Goal: Information Seeking & Learning: Learn about a topic

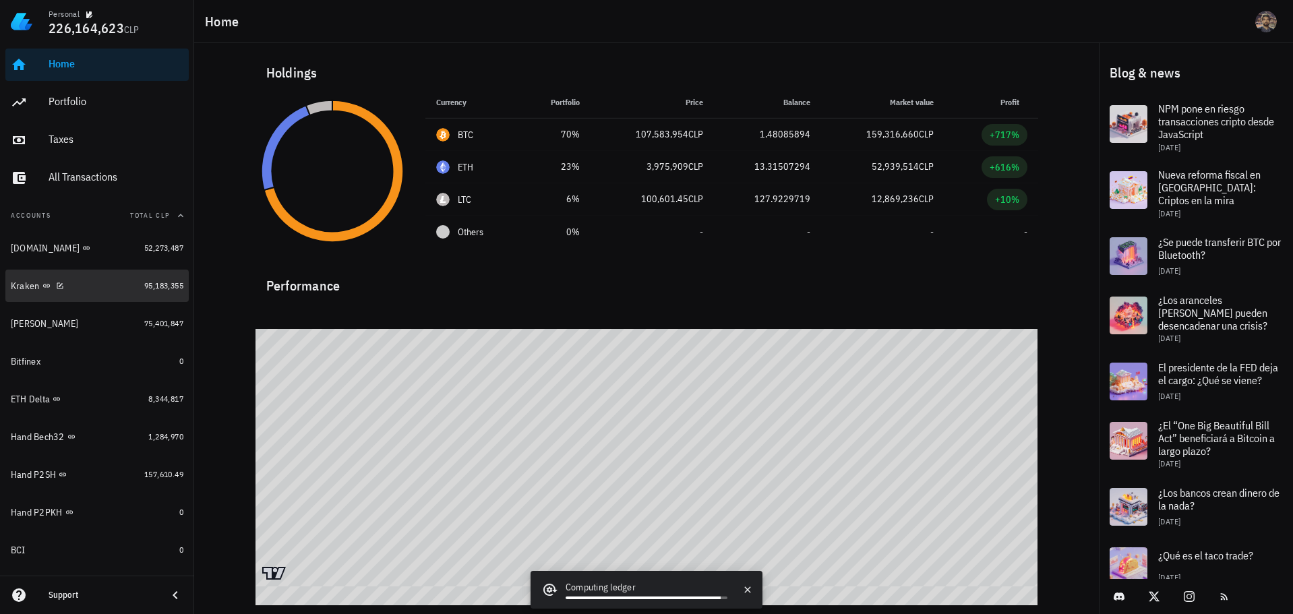
click at [98, 293] on div "Kraken" at bounding box center [75, 286] width 128 height 29
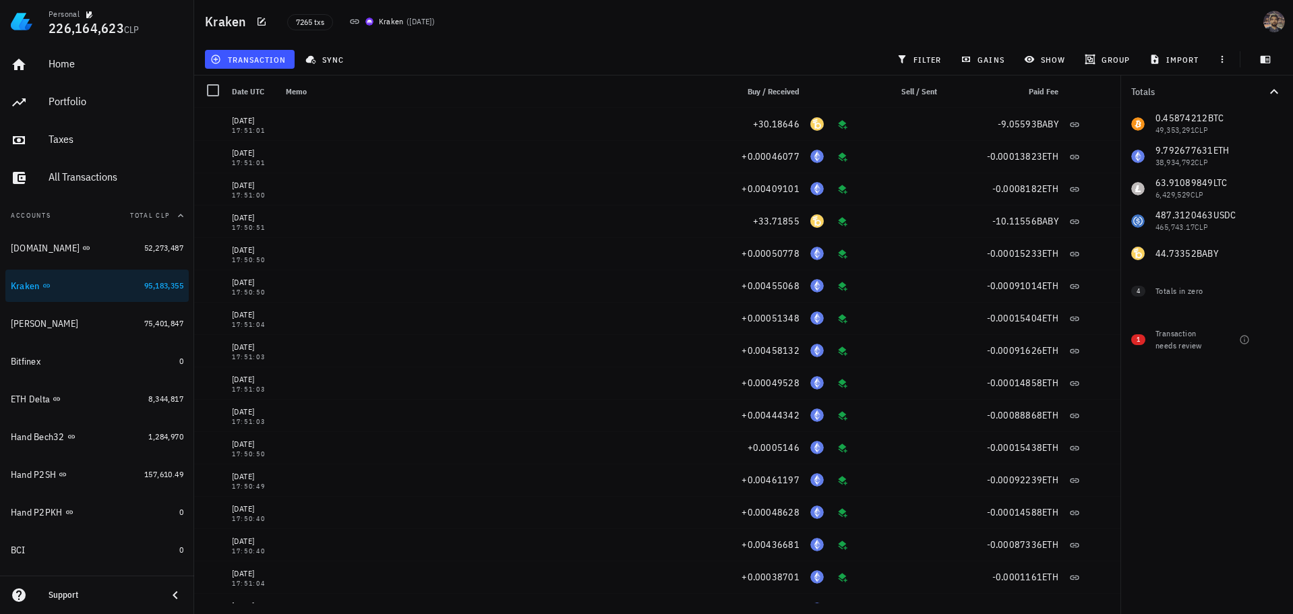
click at [855, 24] on div "7265 txs Kraken ( 18 days ago )" at bounding box center [567, 22] width 576 height 34
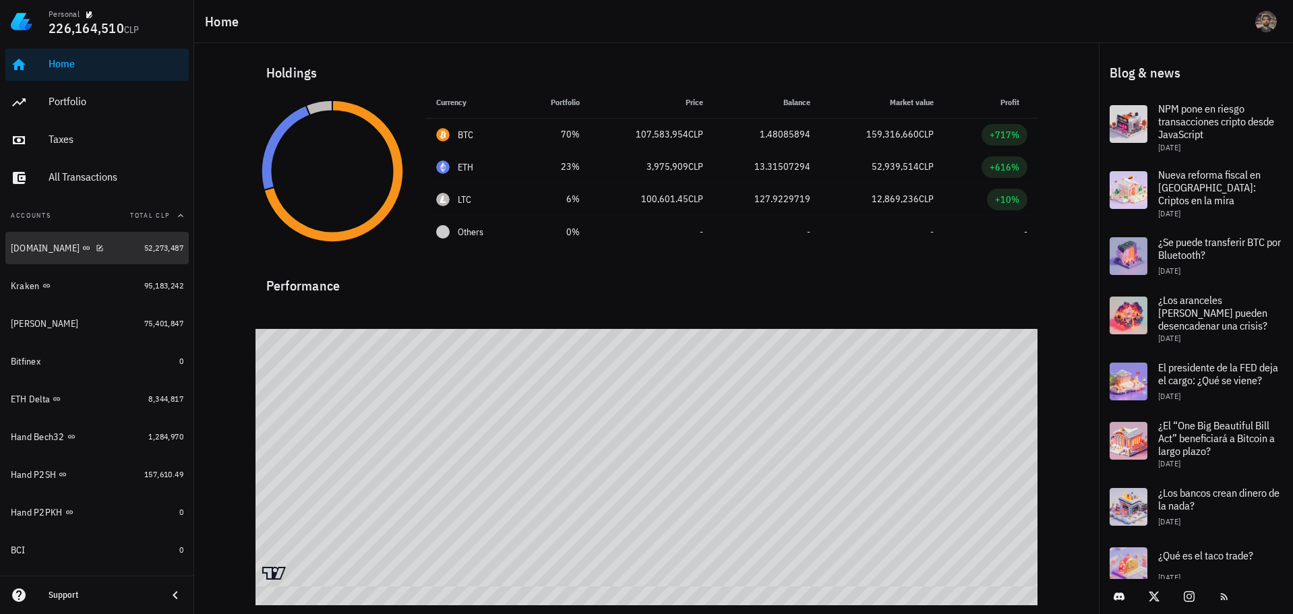
click at [117, 250] on div "[DOMAIN_NAME]" at bounding box center [75, 248] width 128 height 13
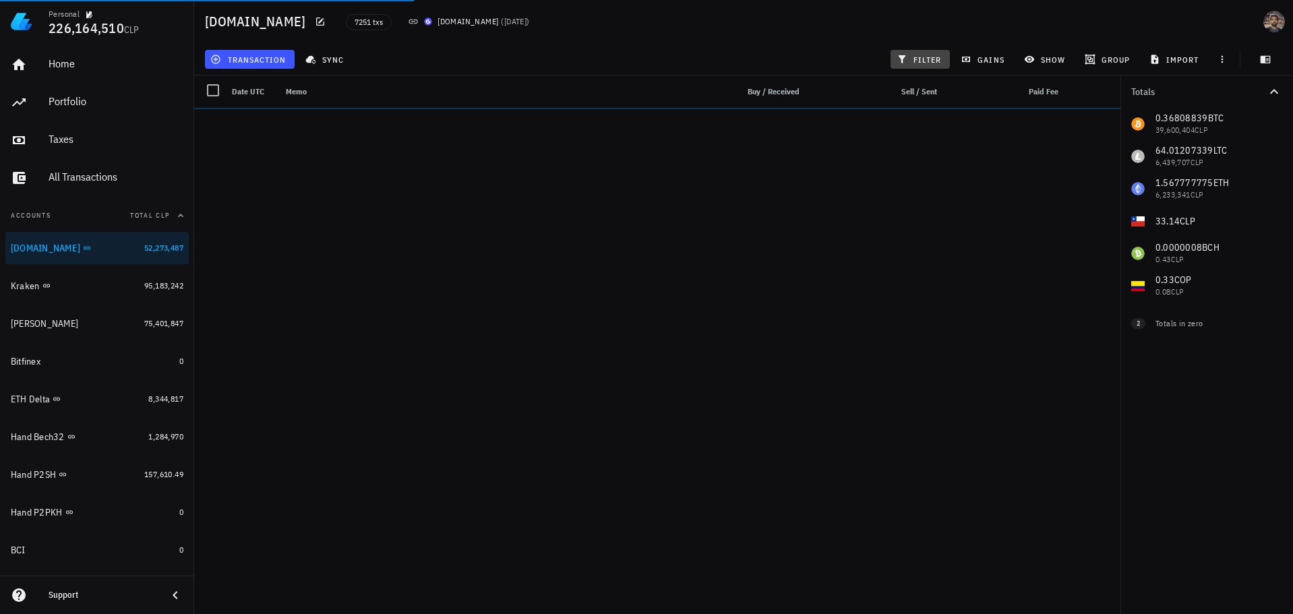
click at [931, 57] on span "filter" at bounding box center [921, 59] width 42 height 11
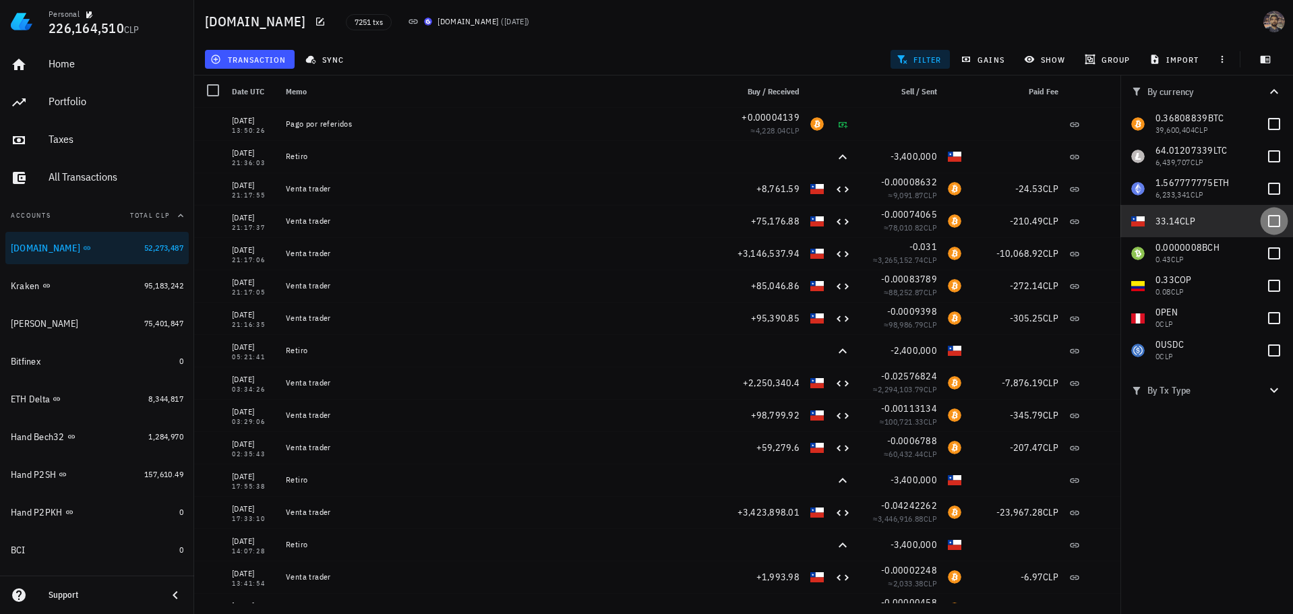
click at [1281, 217] on div at bounding box center [1274, 221] width 23 height 23
checkbox input "true"
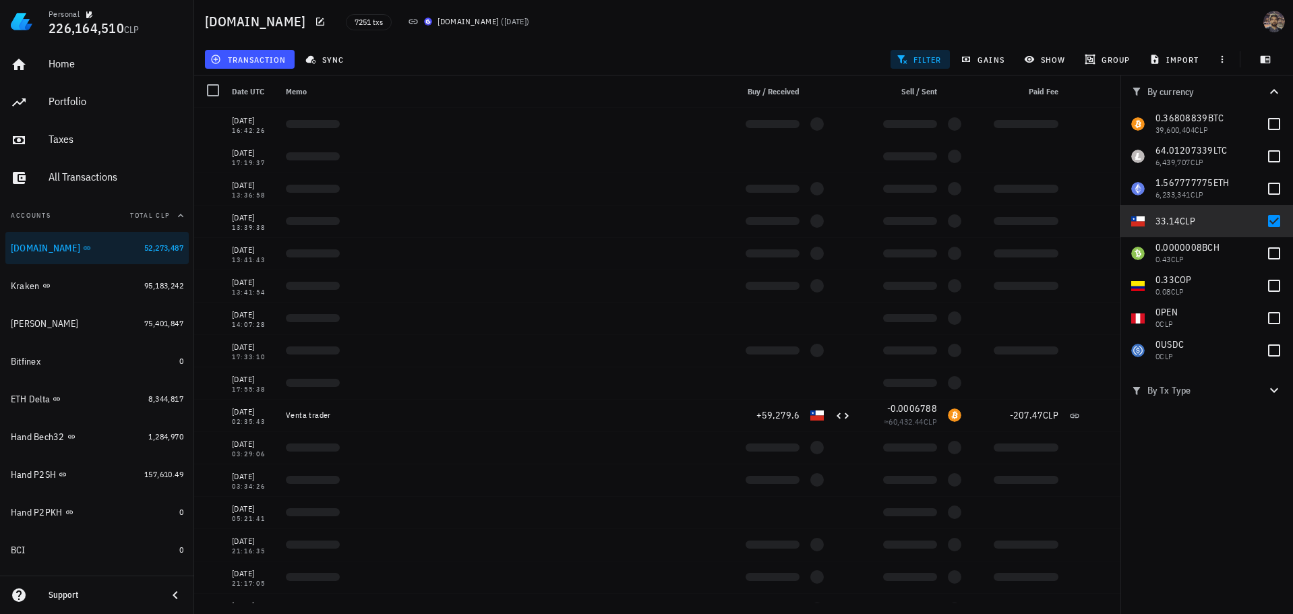
click at [794, 26] on div "7251 txs [DOMAIN_NAME] ( [DATE] )" at bounding box center [620, 22] width 564 height 34
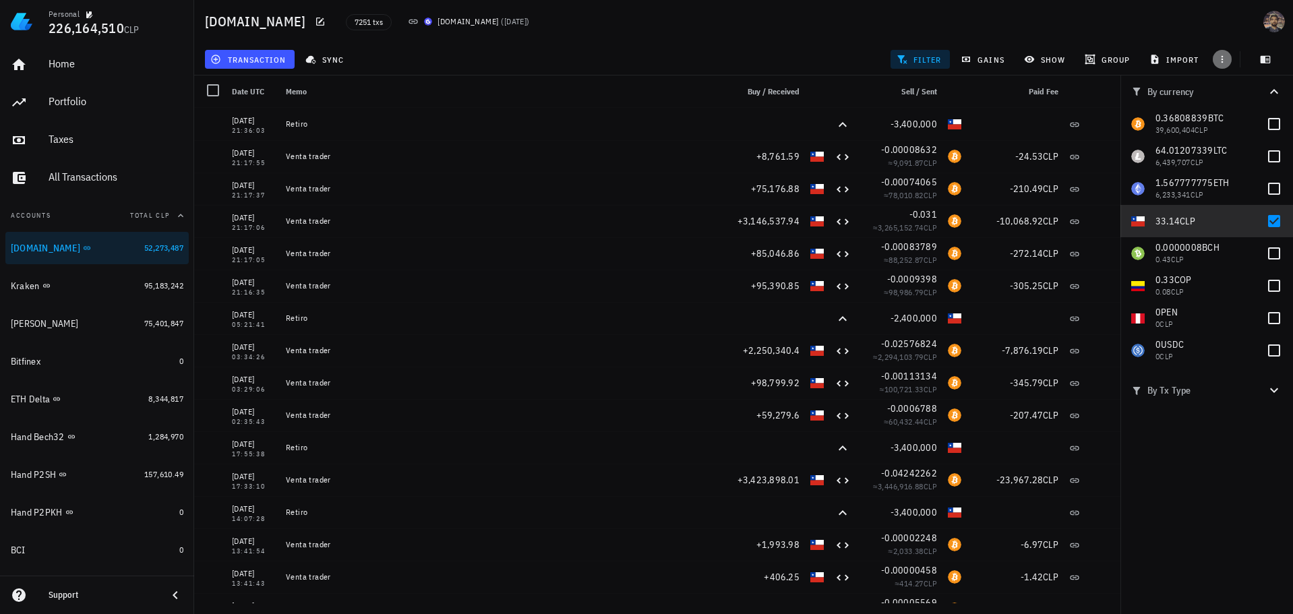
click at [1221, 53] on button "button" at bounding box center [1222, 59] width 19 height 19
click at [1046, 61] on span "show" at bounding box center [1046, 59] width 38 height 11
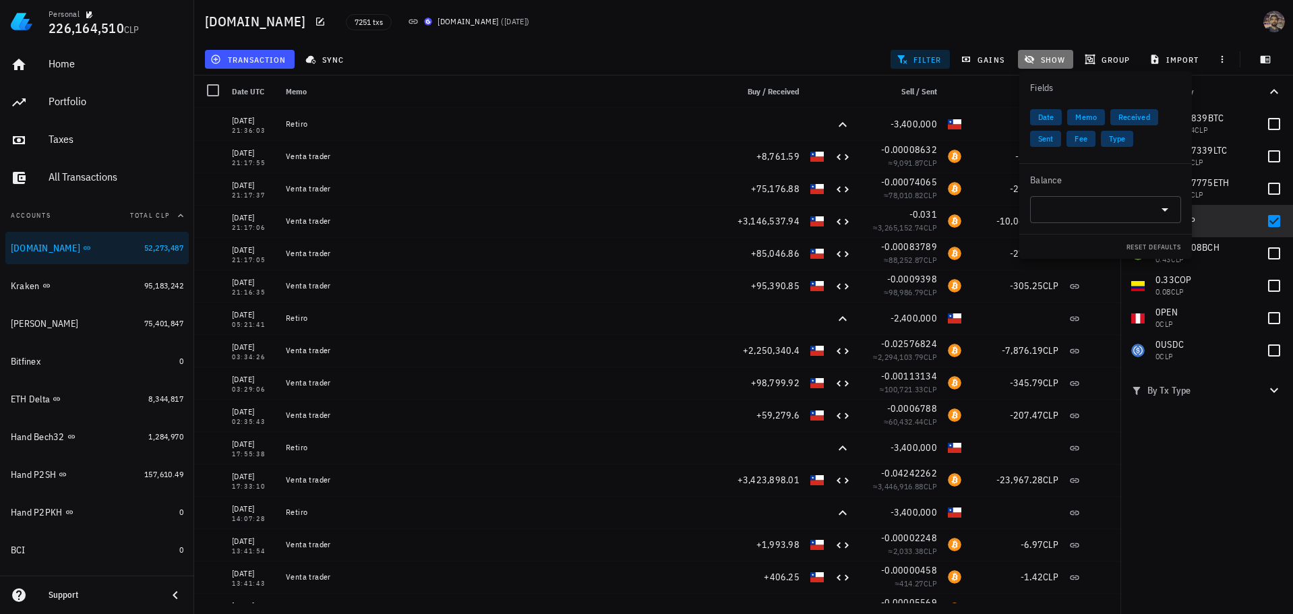
click at [1053, 60] on span "show" at bounding box center [1046, 59] width 38 height 11
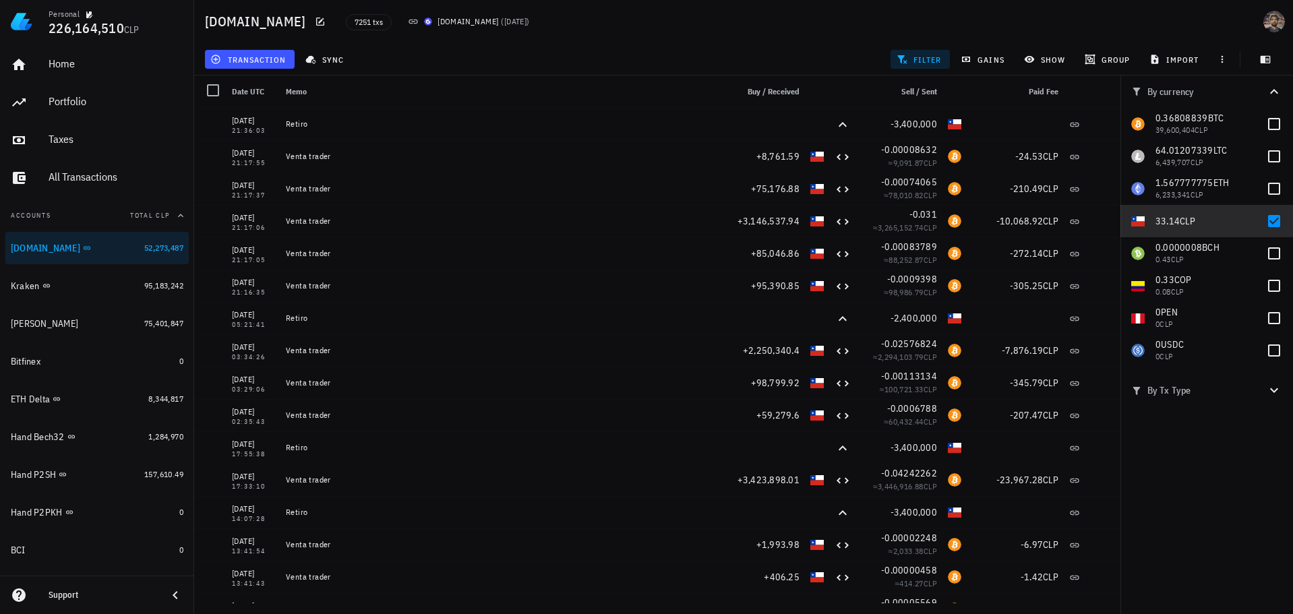
click at [924, 59] on span "filter" at bounding box center [921, 59] width 42 height 11
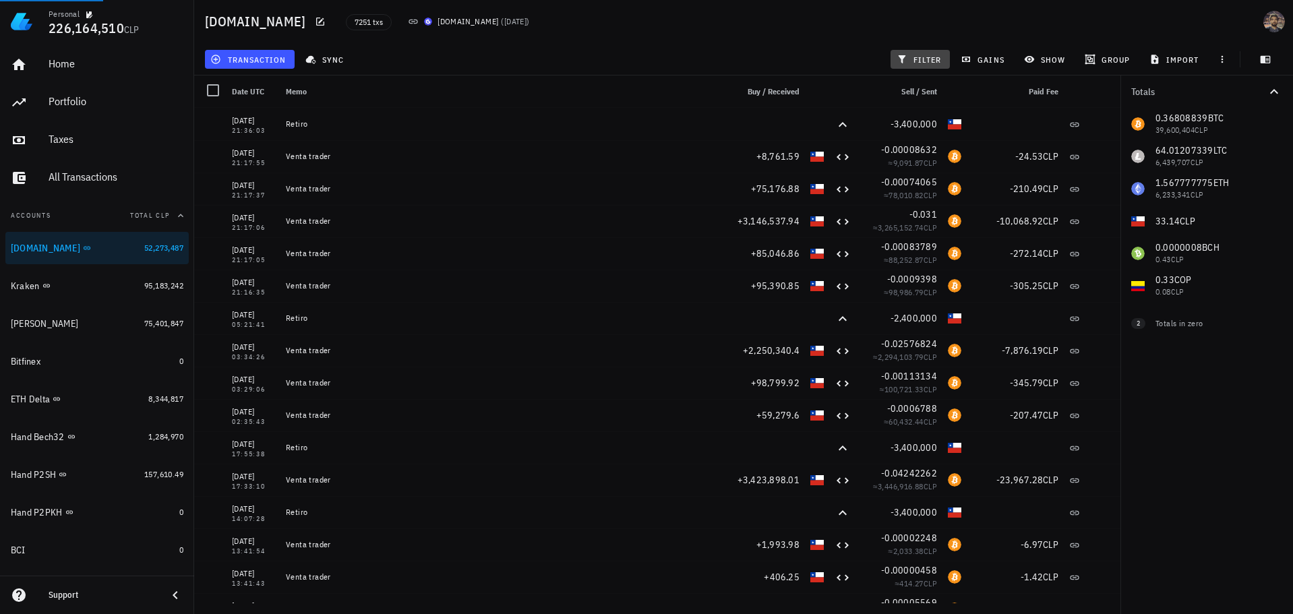
click at [929, 60] on span "filter" at bounding box center [921, 59] width 42 height 11
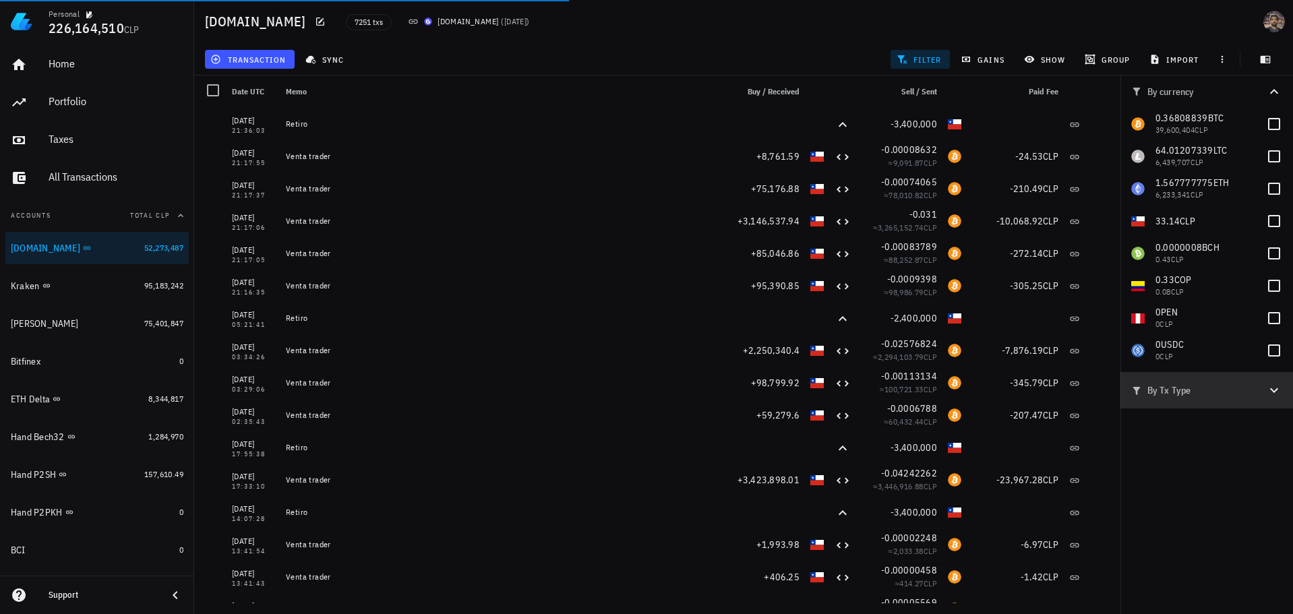
click at [1173, 395] on span "By Tx Type" at bounding box center [1199, 390] width 135 height 15
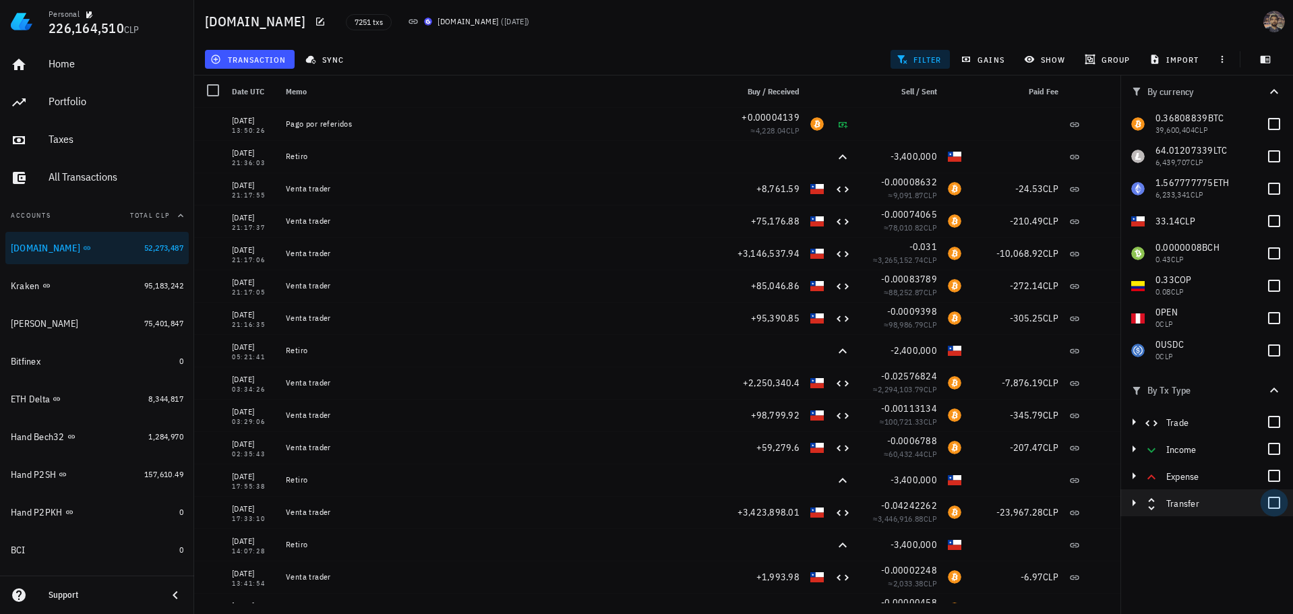
click at [1274, 504] on div at bounding box center [1274, 503] width 23 height 23
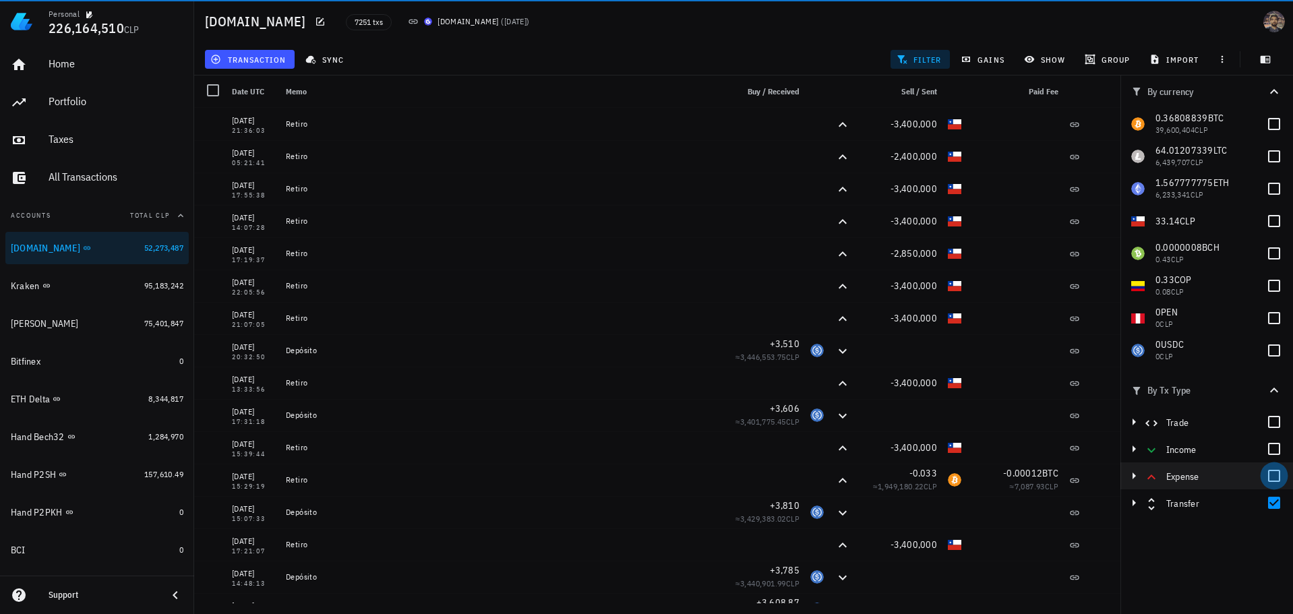
click at [1274, 480] on div at bounding box center [1274, 476] width 23 height 23
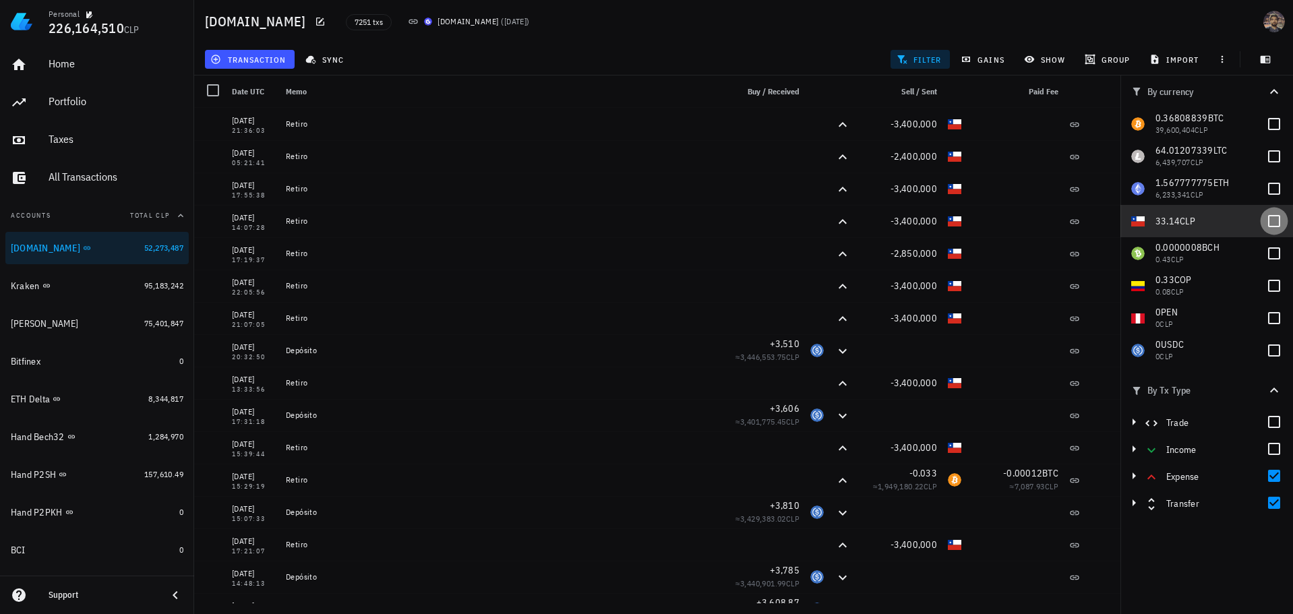
click at [1275, 227] on div at bounding box center [1274, 221] width 23 height 23
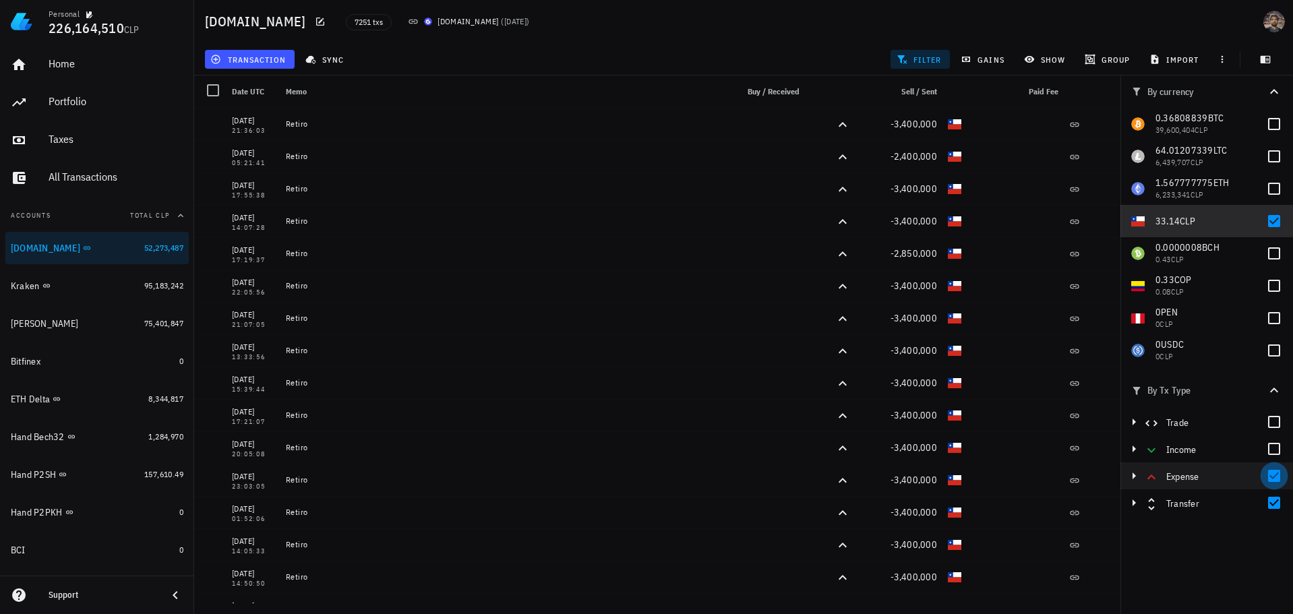
click at [1275, 486] on div at bounding box center [1274, 476] width 23 height 23
click at [1279, 500] on div at bounding box center [1274, 503] width 23 height 23
click at [1272, 446] on div at bounding box center [1274, 449] width 23 height 23
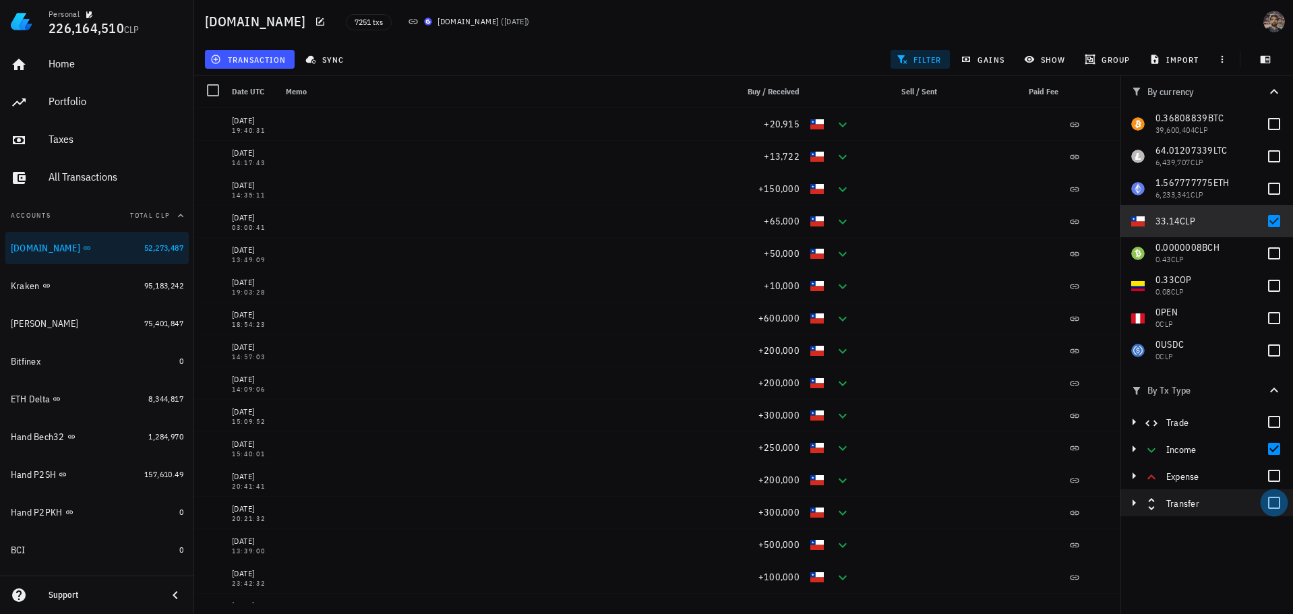
click at [1275, 505] on div at bounding box center [1274, 503] width 23 height 23
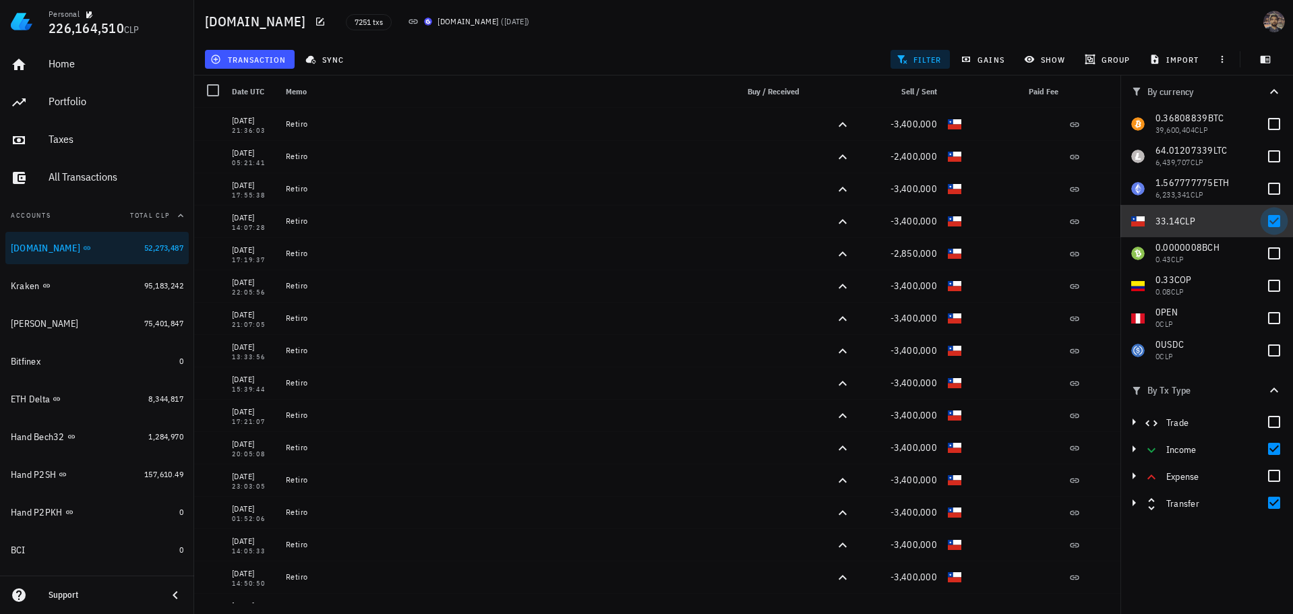
click at [1277, 216] on div at bounding box center [1274, 221] width 23 height 23
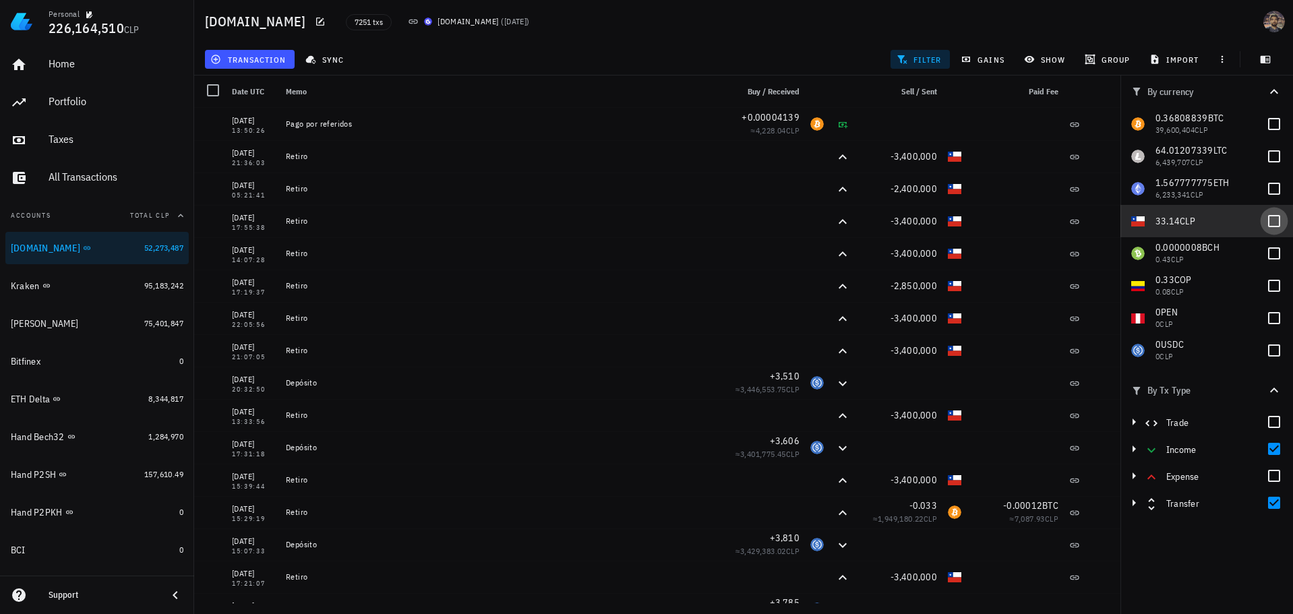
click at [1277, 219] on div at bounding box center [1274, 221] width 23 height 23
checkbox input "true"
click at [1275, 121] on div at bounding box center [1274, 124] width 23 height 23
checkbox input "true"
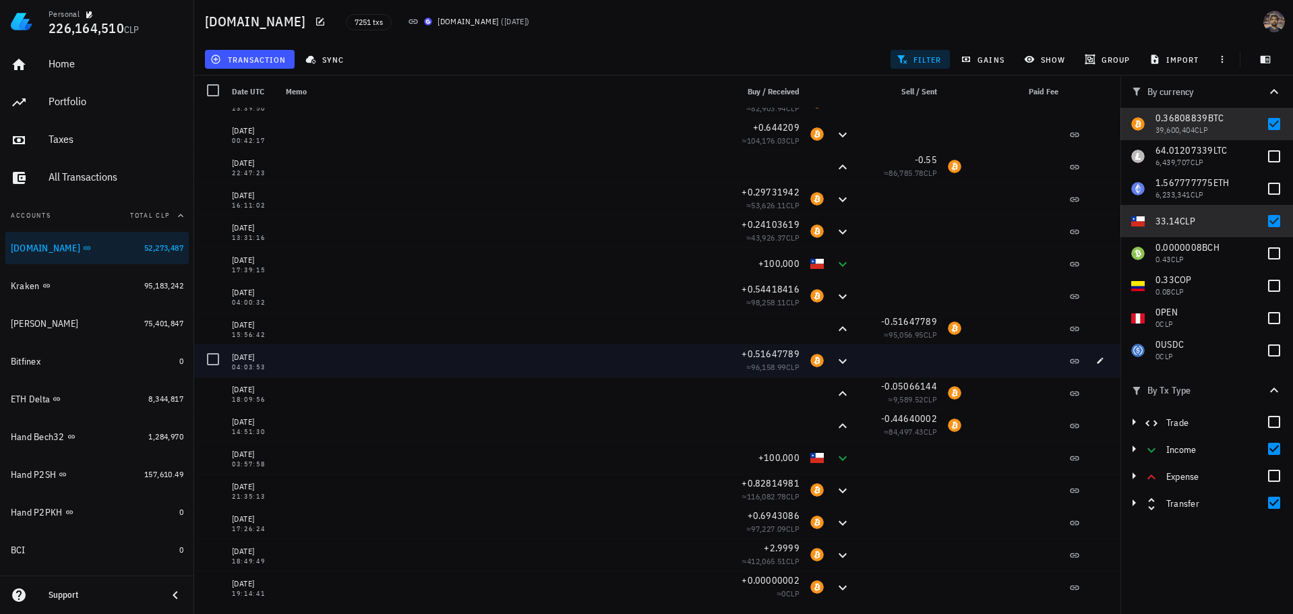
scroll to position [8276, 0]
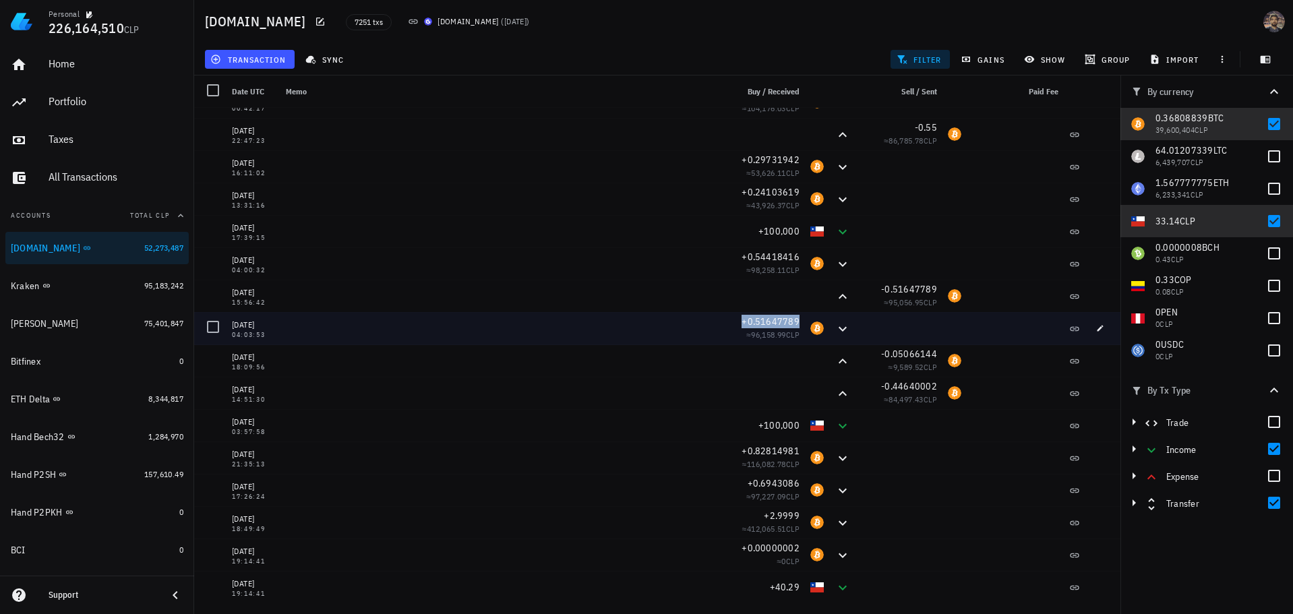
click at [765, 326] on span "+0.51647789" at bounding box center [771, 322] width 58 height 12
click at [766, 321] on span "+0.51647789" at bounding box center [771, 322] width 58 height 12
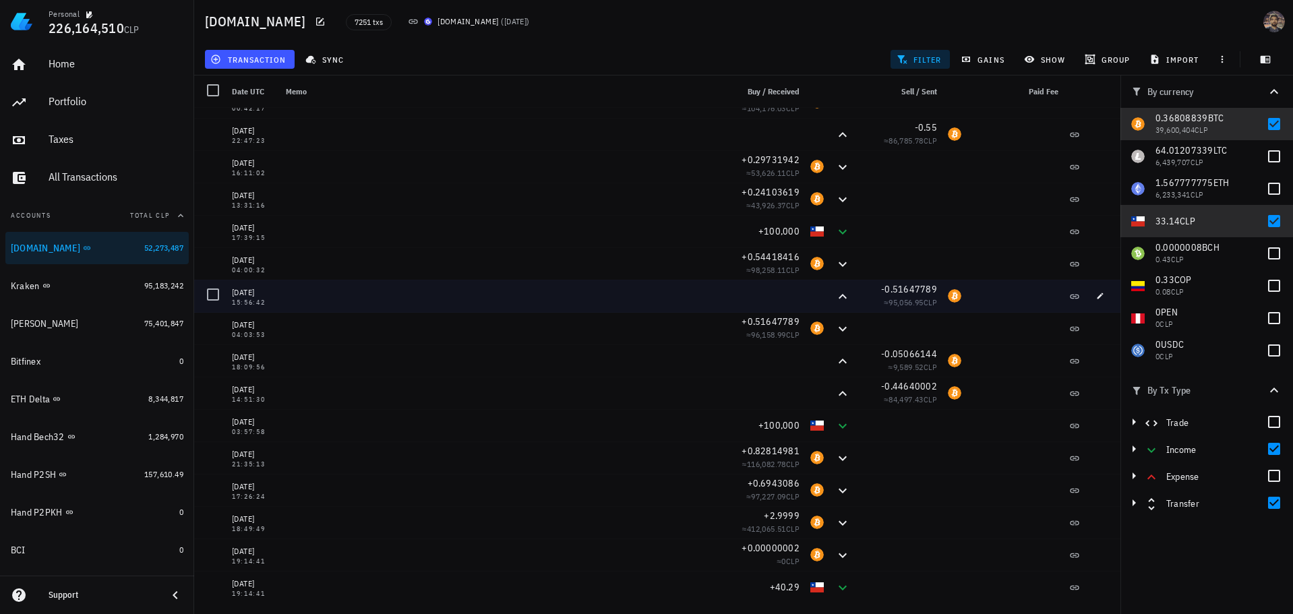
click at [805, 308] on div at bounding box center [817, 296] width 24 height 32
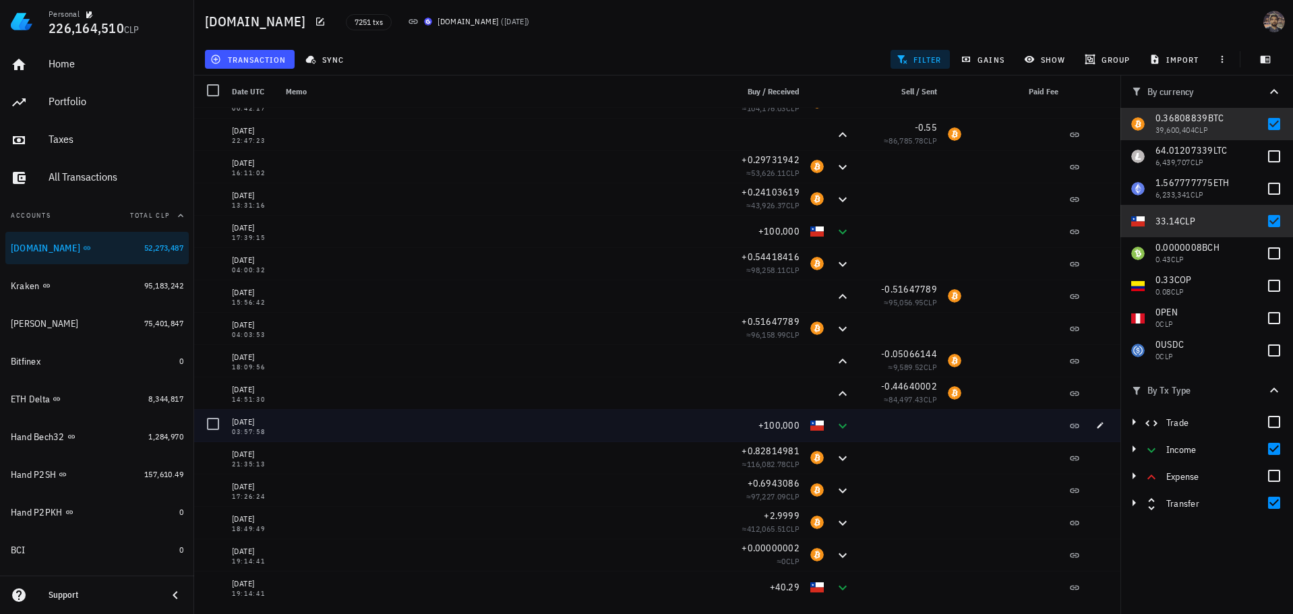
click at [742, 425] on div "+100,000" at bounding box center [762, 425] width 76 height 13
drag, startPoint x: 731, startPoint y: 473, endPoint x: 867, endPoint y: 409, distance: 150.8
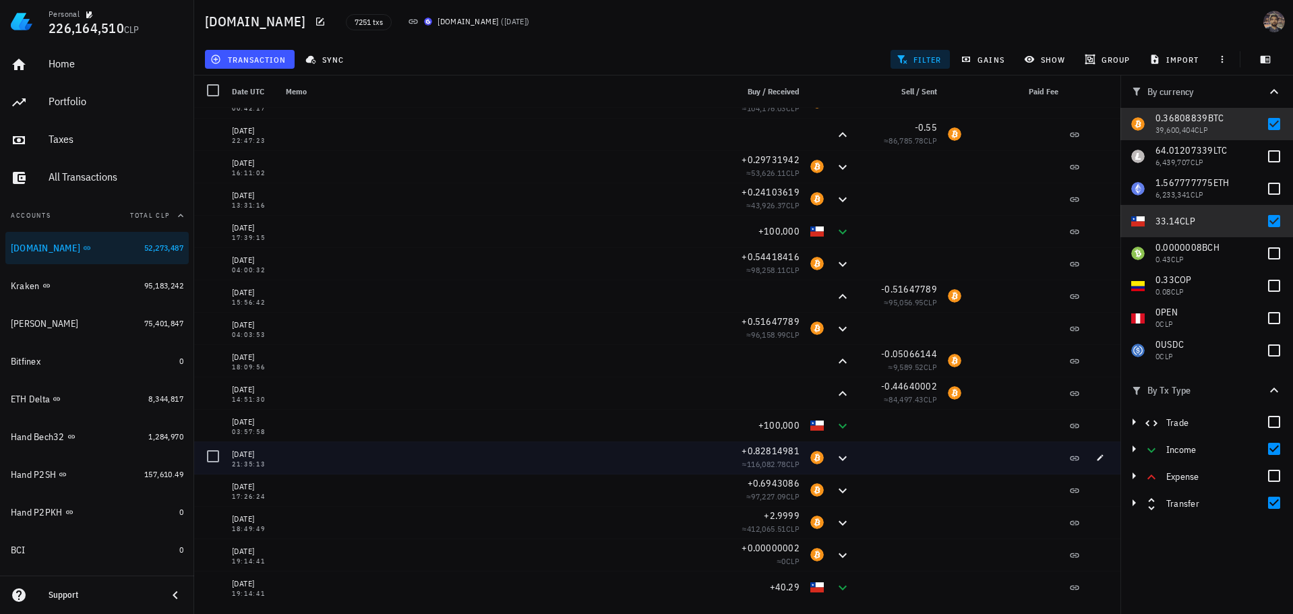
click at [856, 466] on div at bounding box center [899, 458] width 86 height 32
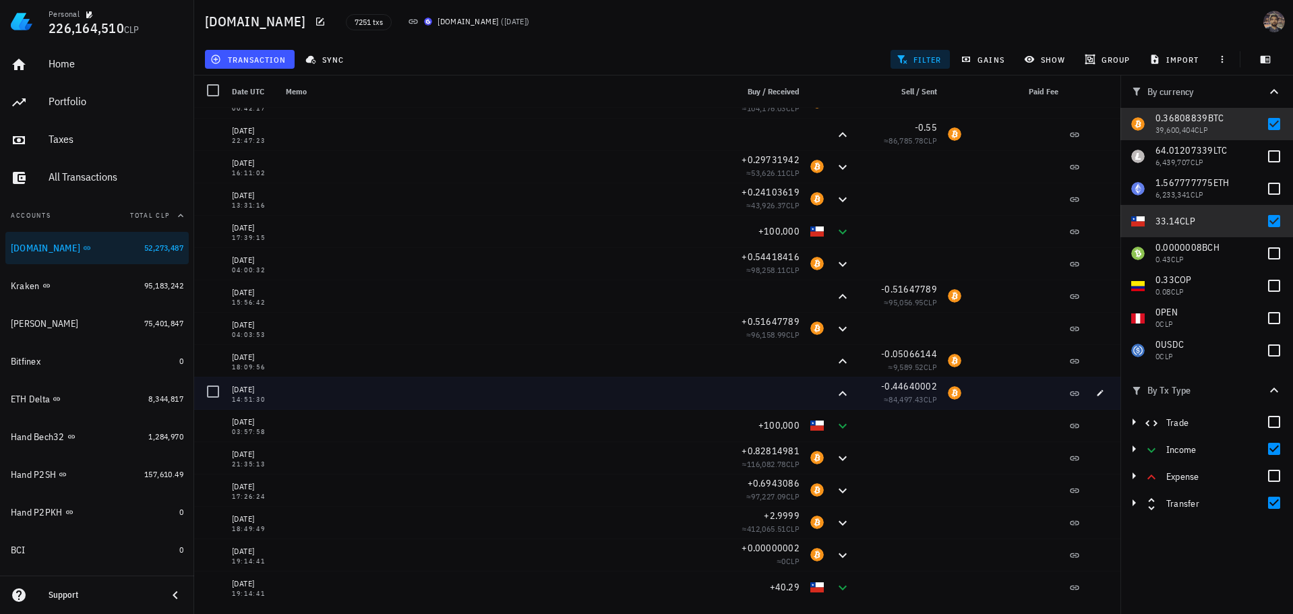
drag, startPoint x: 830, startPoint y: 464, endPoint x: 733, endPoint y: 371, distance: 134.5
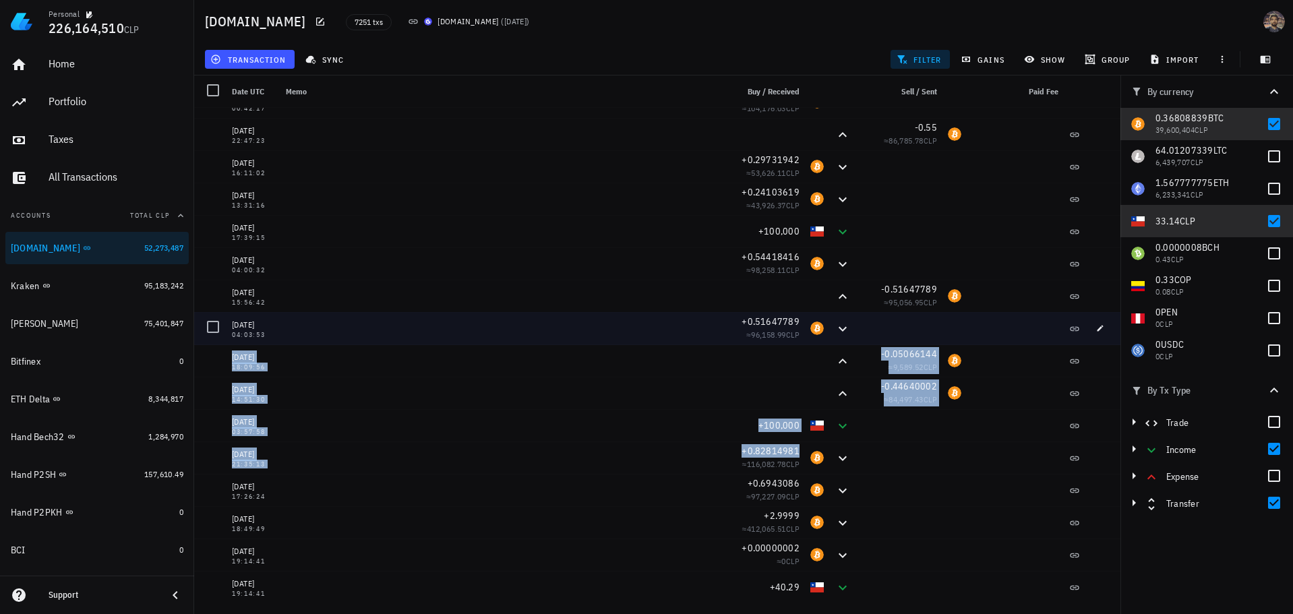
drag, startPoint x: 717, startPoint y: 467, endPoint x: 985, endPoint y: 338, distance: 297.1
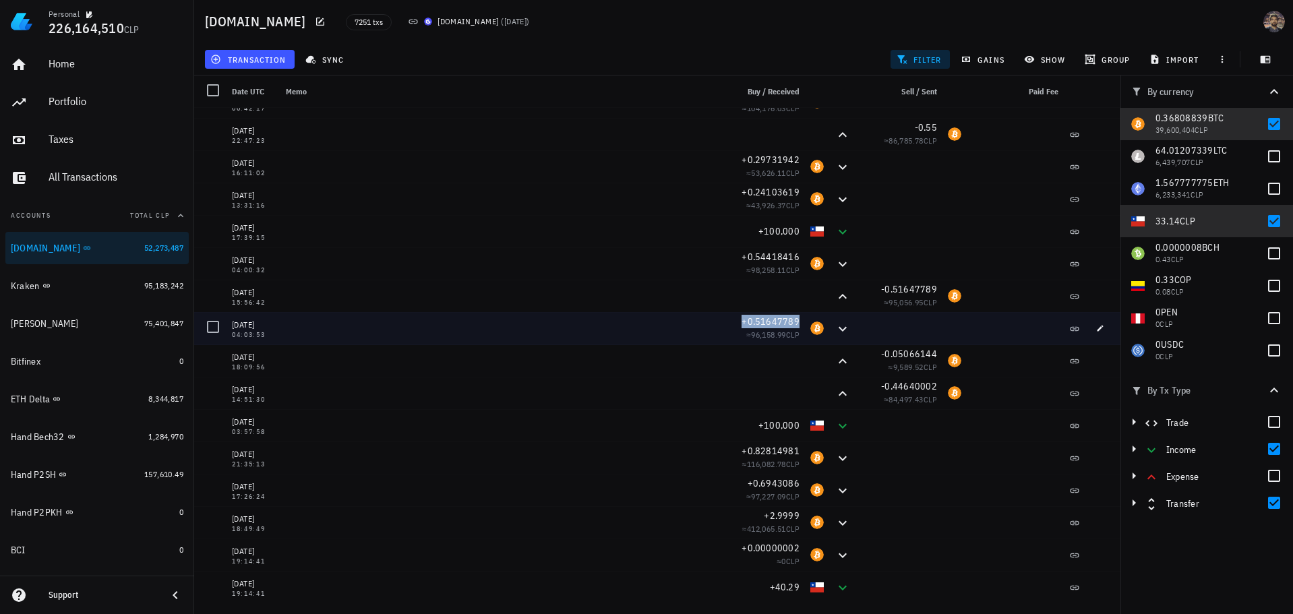
click at [755, 325] on span "+0.51647789" at bounding box center [771, 322] width 58 height 12
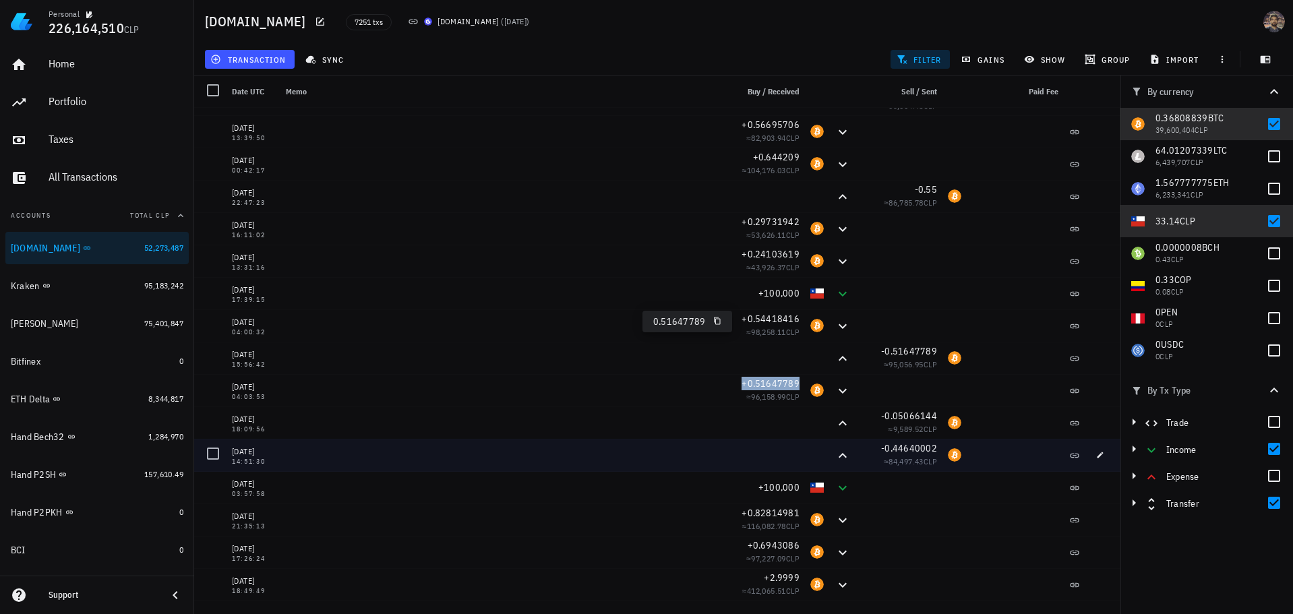
scroll to position [8209, 0]
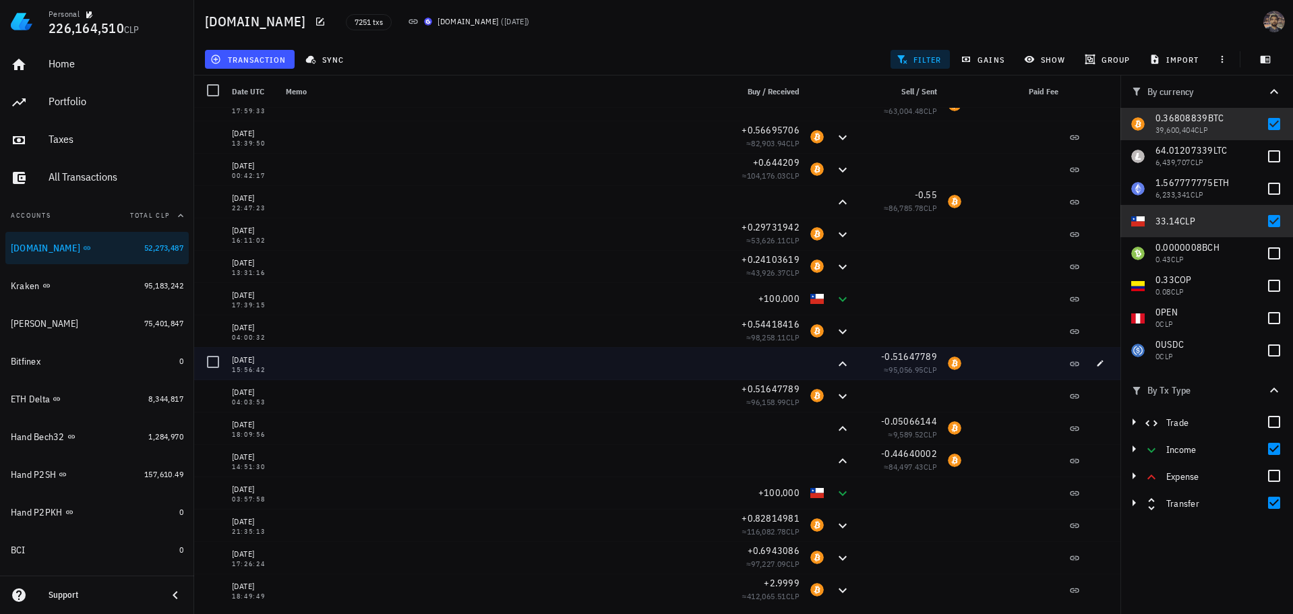
click at [788, 370] on div at bounding box center [762, 363] width 86 height 32
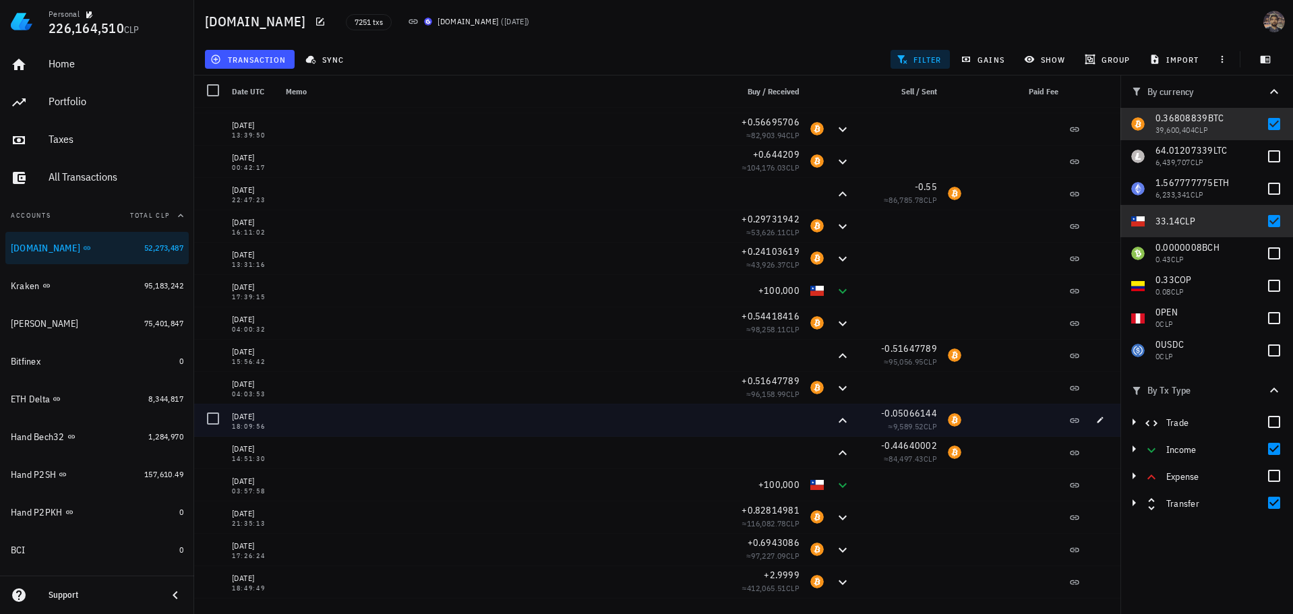
scroll to position [8276, 0]
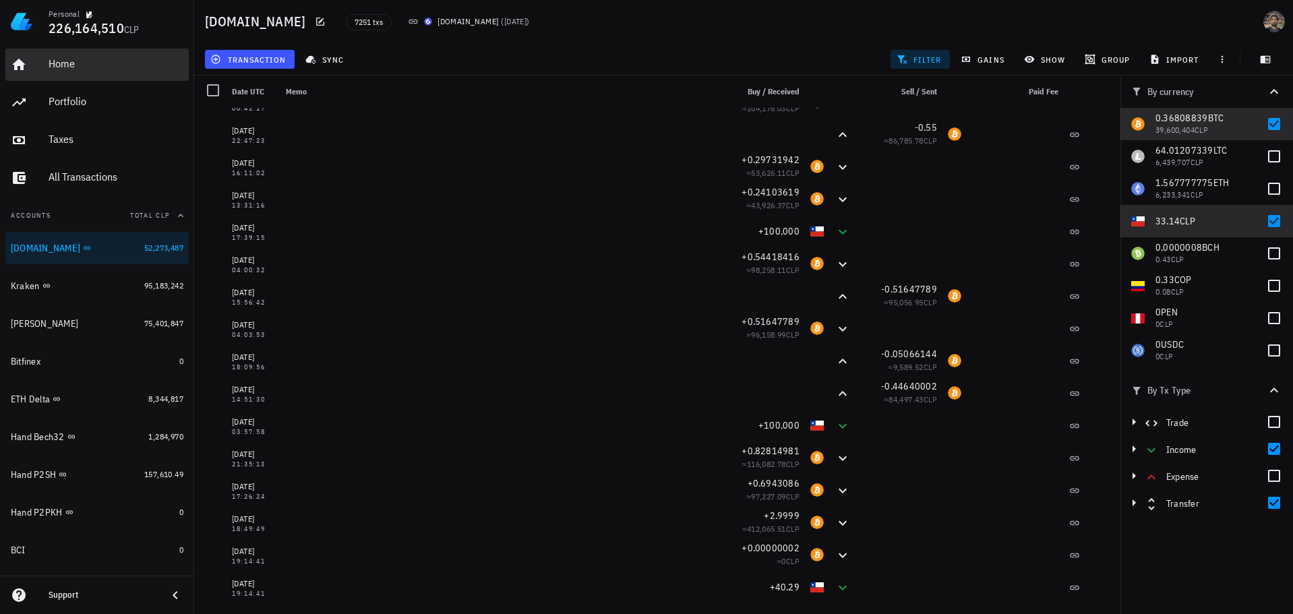
click at [98, 49] on link "Home" at bounding box center [96, 65] width 183 height 32
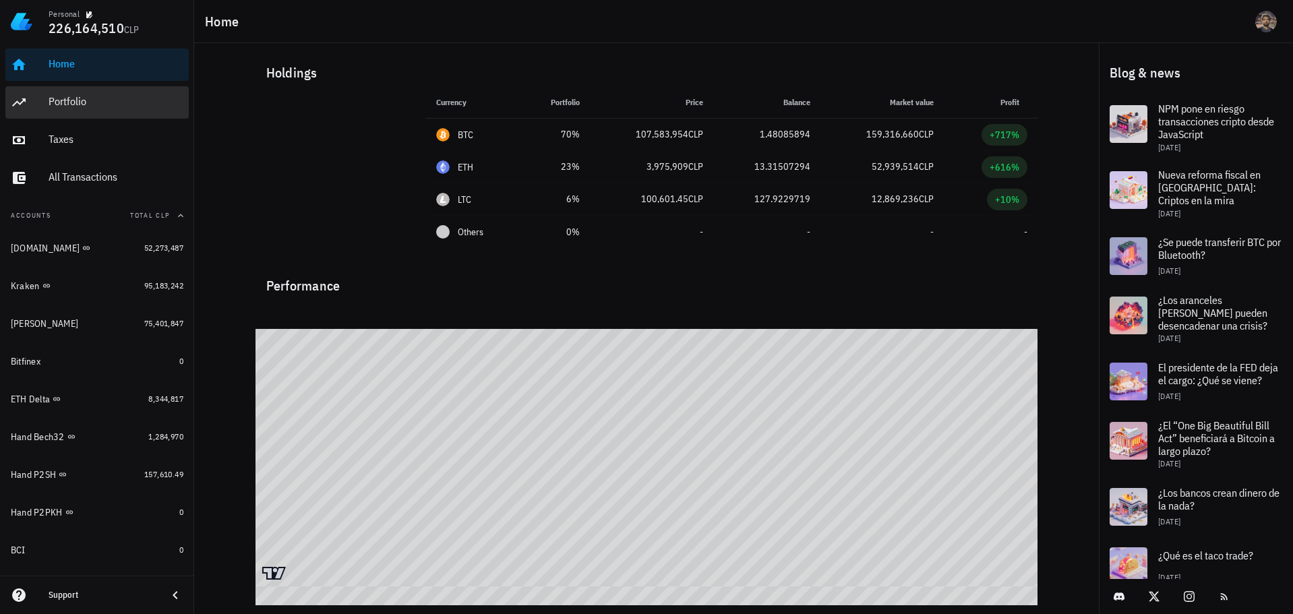
click at [123, 94] on div "Portfolio" at bounding box center [116, 102] width 135 height 30
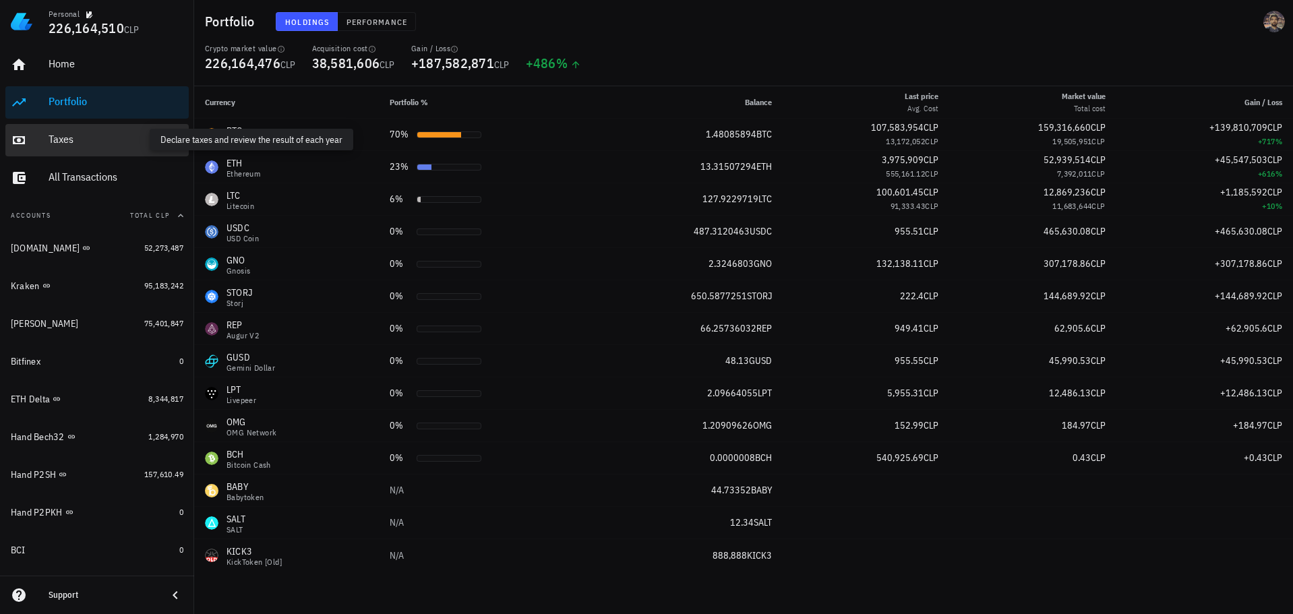
click at [123, 140] on div "Taxes" at bounding box center [116, 139] width 135 height 13
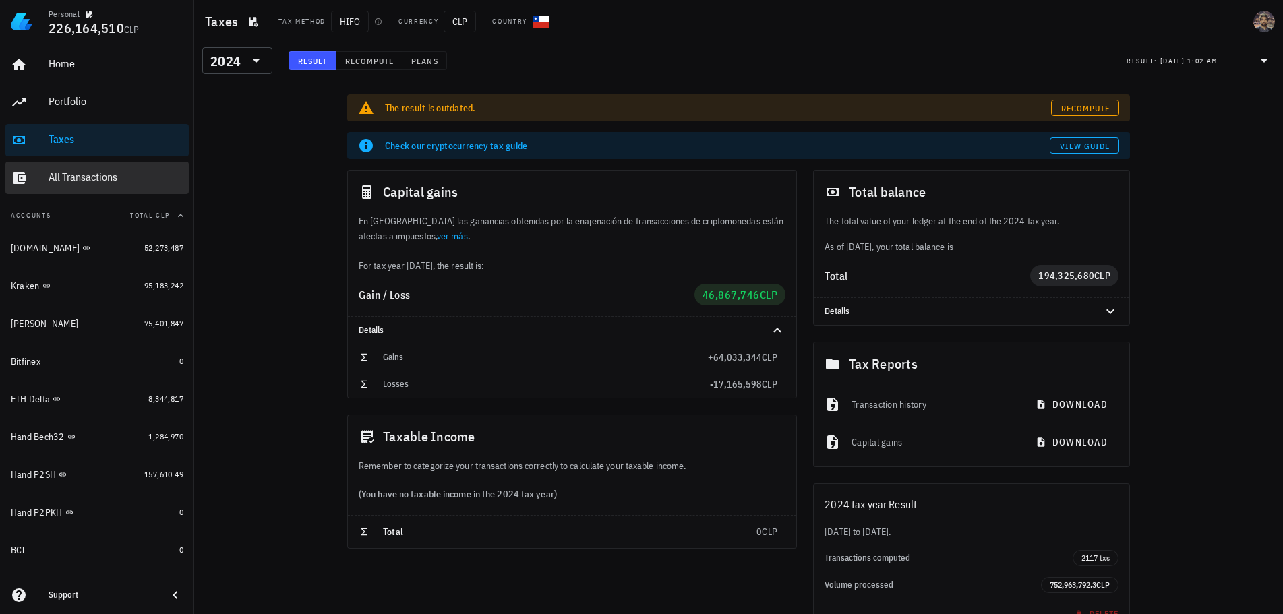
click at [128, 170] on div "All Transactions" at bounding box center [116, 178] width 135 height 30
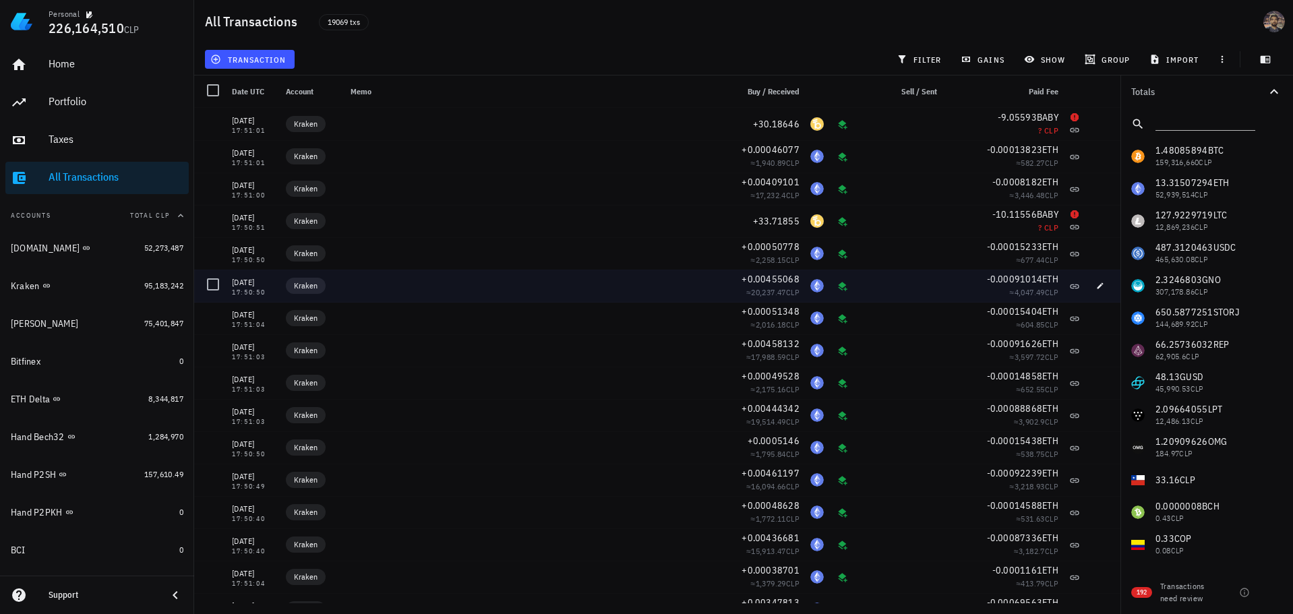
drag, startPoint x: 421, startPoint y: 299, endPoint x: 432, endPoint y: 292, distance: 13.3
click at [430, 293] on div at bounding box center [532, 286] width 374 height 32
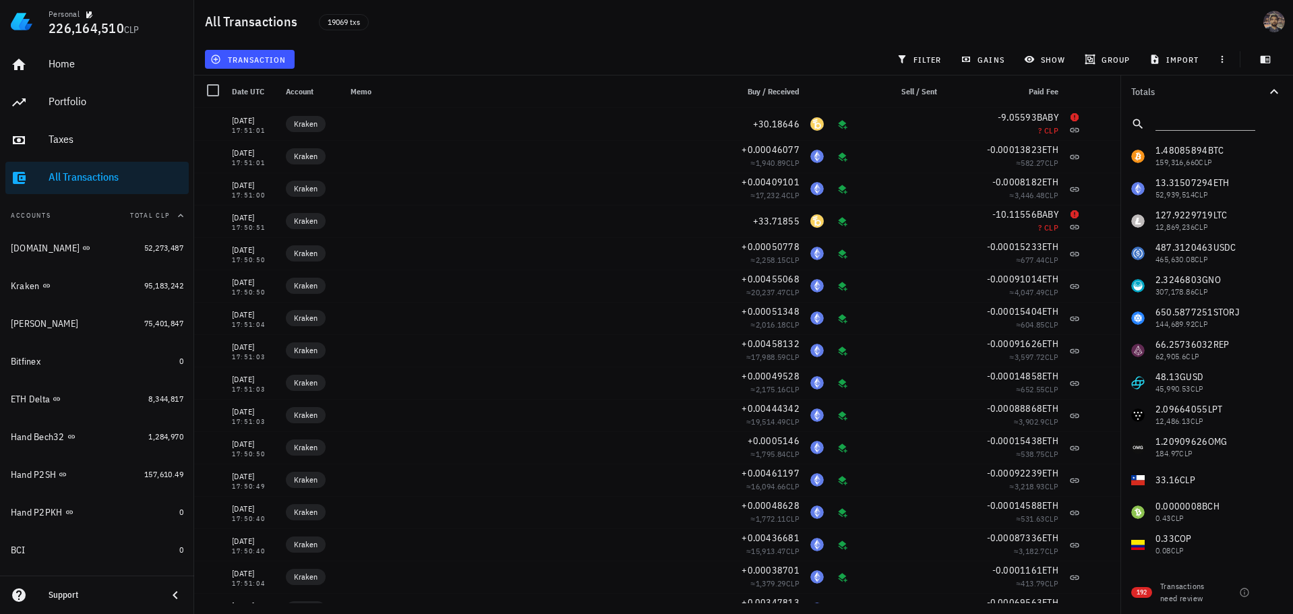
click at [590, 51] on div "transaction filter gains show group import" at bounding box center [743, 59] width 1083 height 32
click at [114, 59] on div "Home" at bounding box center [116, 63] width 135 height 13
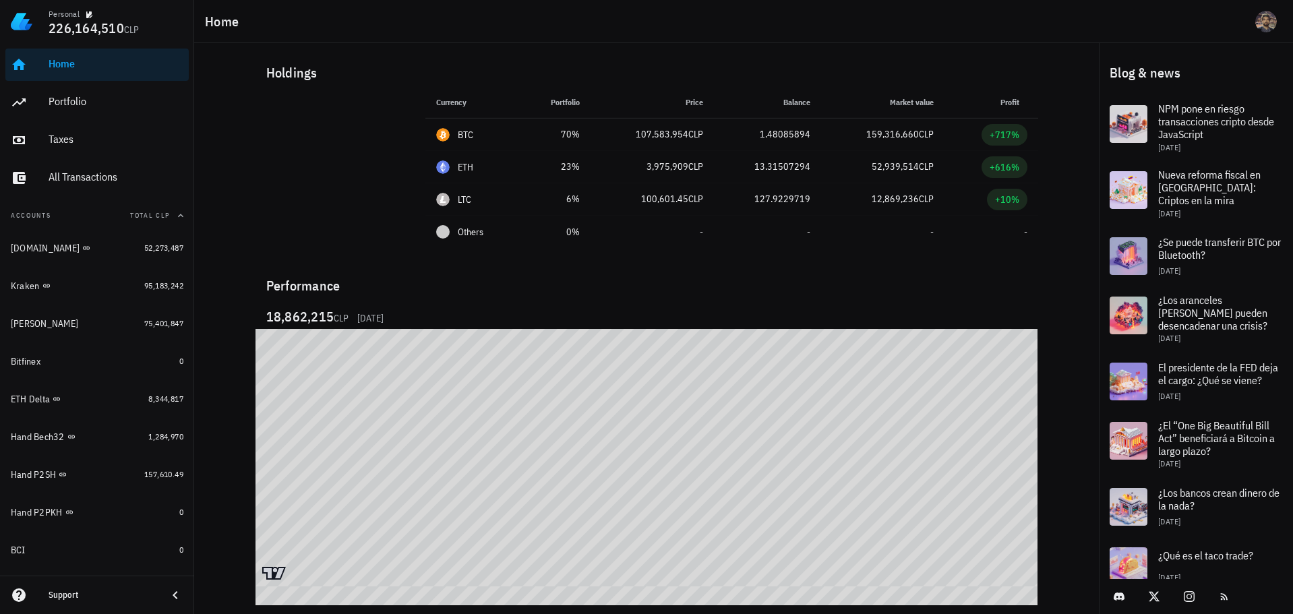
click at [637, 581] on table at bounding box center [647, 467] width 782 height 276
click at [192, 580] on div "Personal 226,164,510 CLP Home Portfolio Taxes All Transactions Accounts Total C…" at bounding box center [646, 307] width 1293 height 614
click at [842, 83] on div "Holdings" at bounding box center [647, 72] width 783 height 43
click at [635, 57] on div "Holdings" at bounding box center [647, 72] width 783 height 43
drag, startPoint x: 61, startPoint y: 98, endPoint x: 72, endPoint y: 105, distance: 13.7
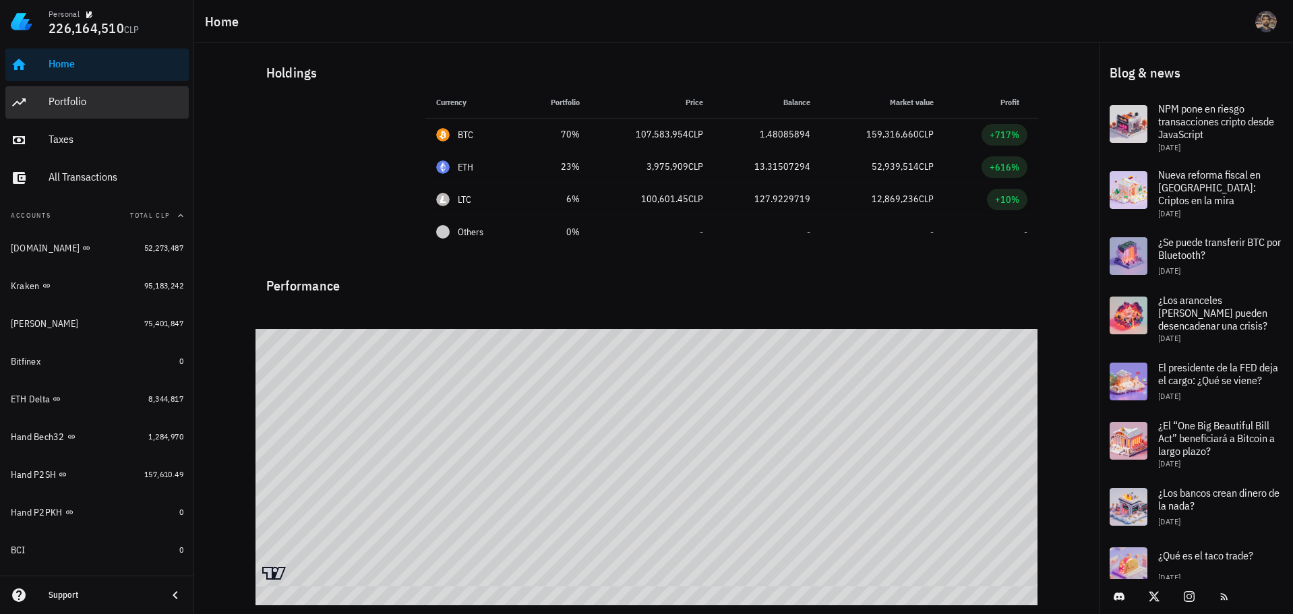
click at [61, 98] on div "Portfolio" at bounding box center [116, 101] width 135 height 13
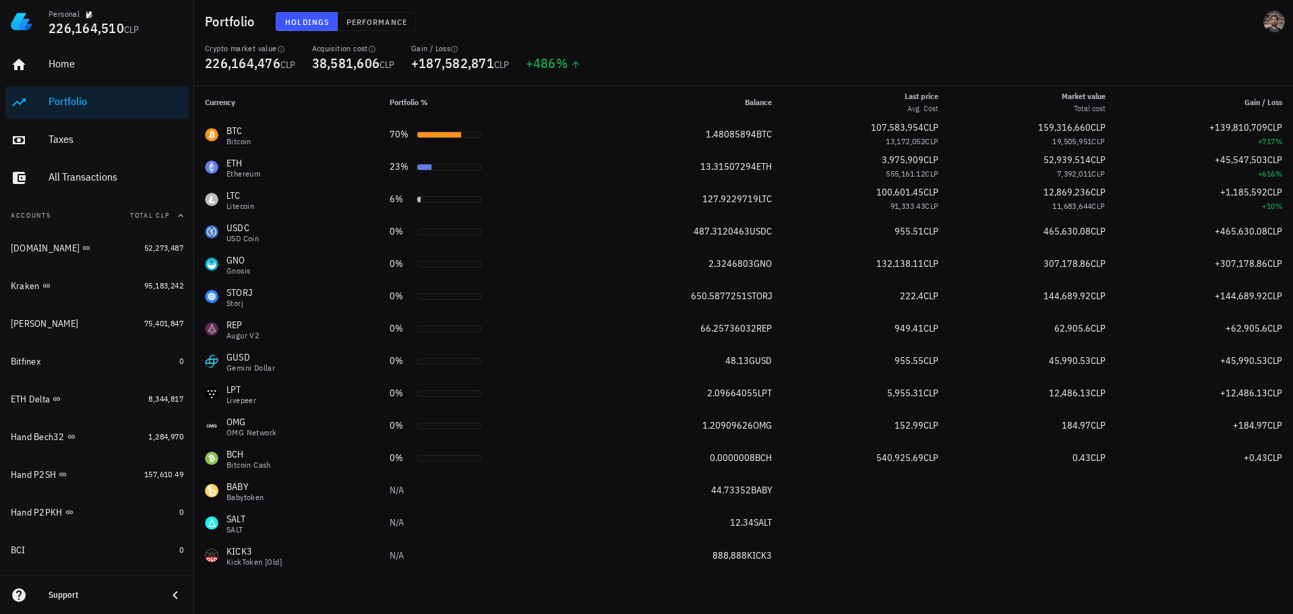
click at [719, 54] on div "Crypto market value 226,164,476 CLP Acquisition cost 38,581,606 CLP Gain / Loss…" at bounding box center [744, 64] width 1094 height 43
click at [59, 58] on div "Home" at bounding box center [116, 63] width 135 height 13
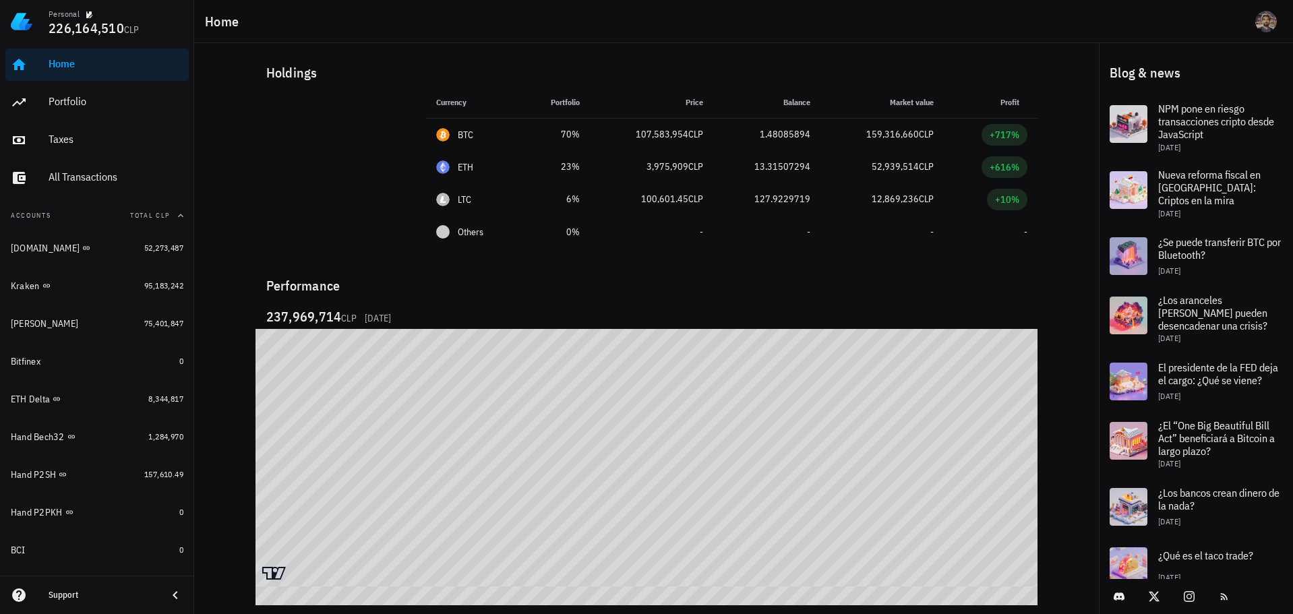
click at [1054, 500] on div "Holdings Currency Portfolio Price Balance Market value Profit BTC 70% 107,583,9…" at bounding box center [646, 312] width 905 height 539
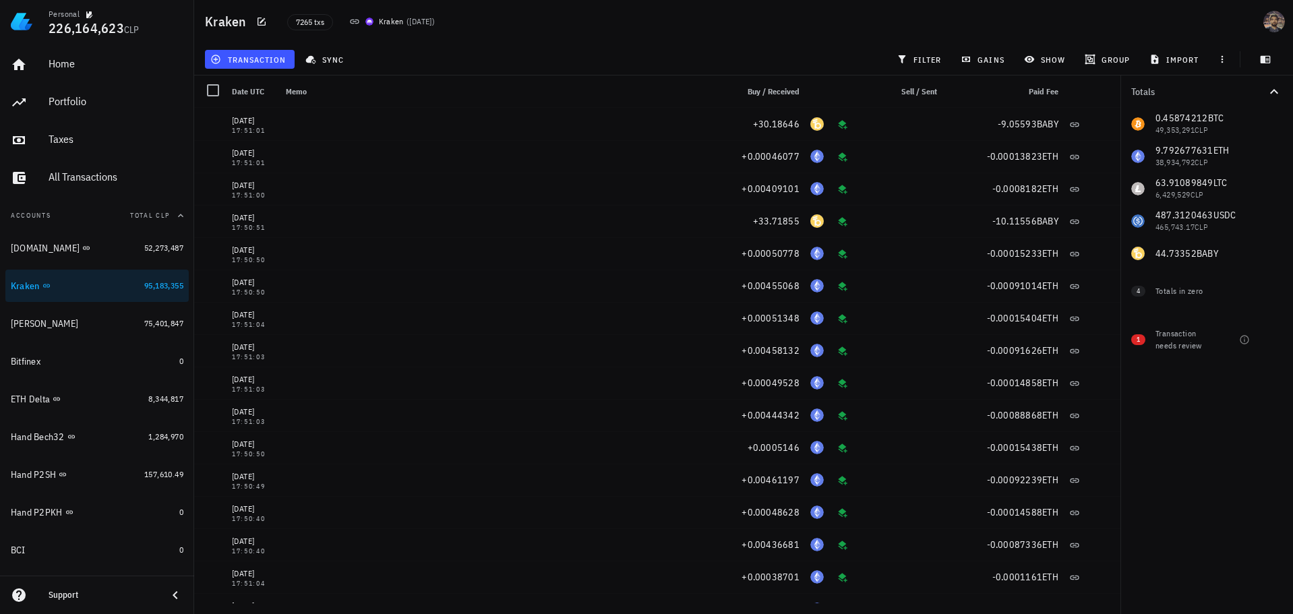
click at [753, 26] on div "7265 txs Kraken ( 18 days ago )" at bounding box center [567, 22] width 576 height 34
click at [125, 70] on div "Home" at bounding box center [116, 63] width 135 height 13
